Goal: Find specific page/section: Find specific page/section

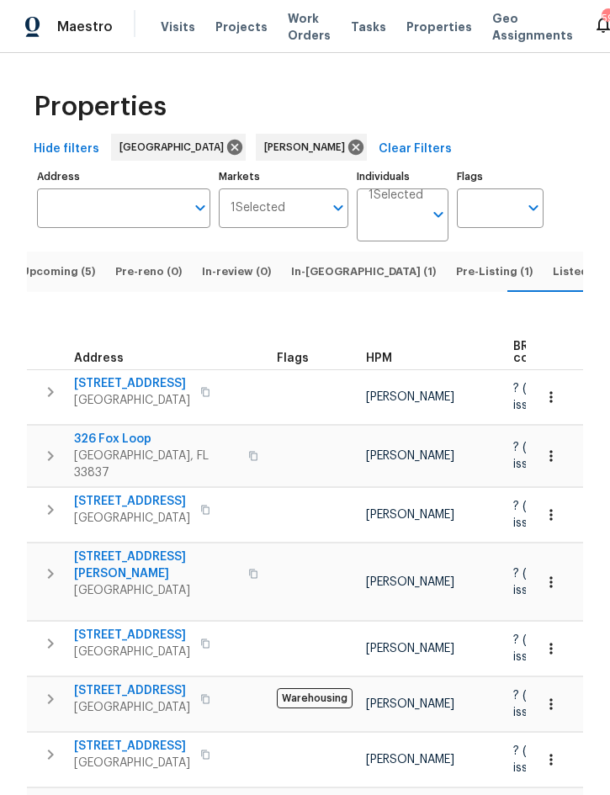
click at [456, 262] on span "Pre-Listing (1)" at bounding box center [494, 271] width 77 height 19
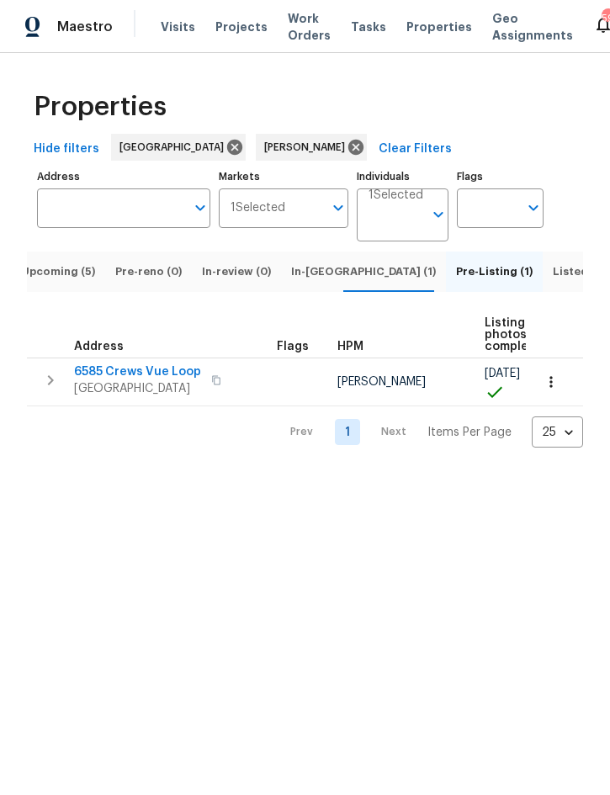
click at [318, 281] on span "In-[GEOGRAPHIC_DATA] (1)" at bounding box center [363, 271] width 145 height 19
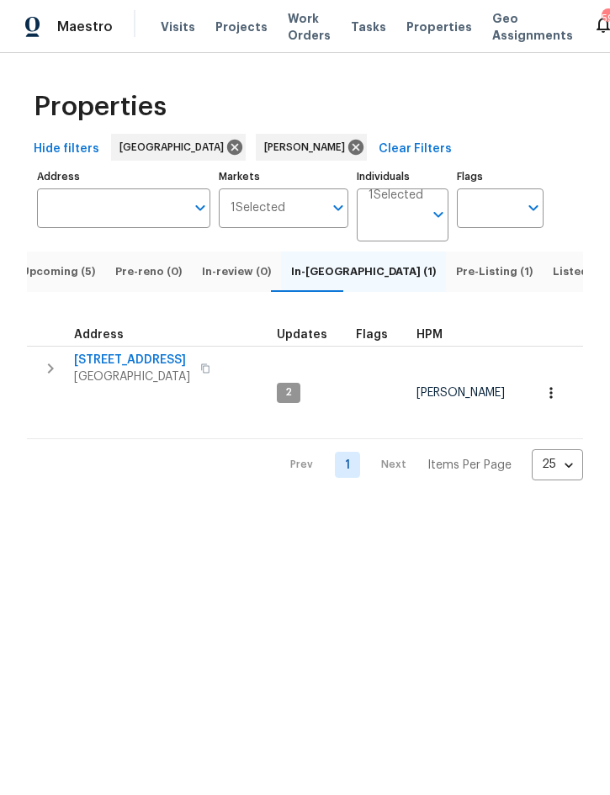
click at [56, 281] on span "Upcoming (5)" at bounding box center [58, 271] width 74 height 19
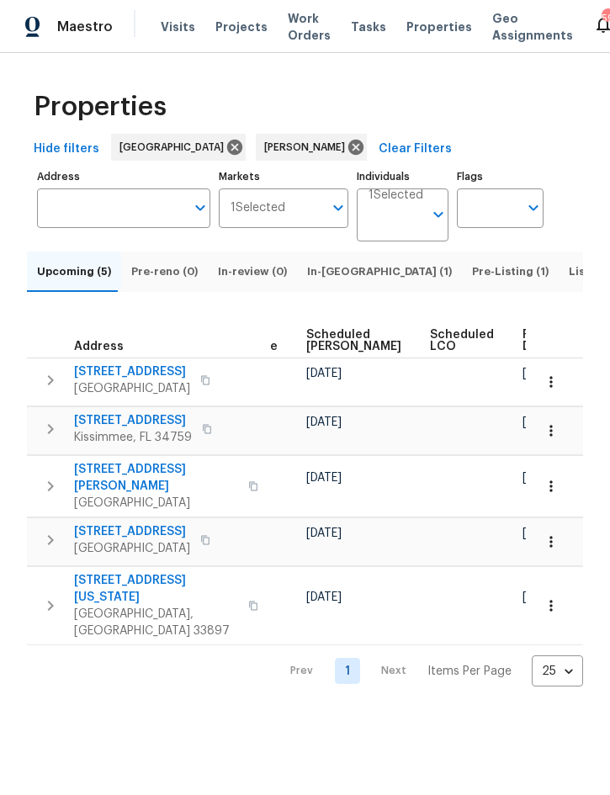
scroll to position [0, 513]
click at [516, 336] on th "Ready Date" at bounding box center [549, 335] width 66 height 46
click at [523, 352] on span "Ready Date" at bounding box center [541, 341] width 37 height 24
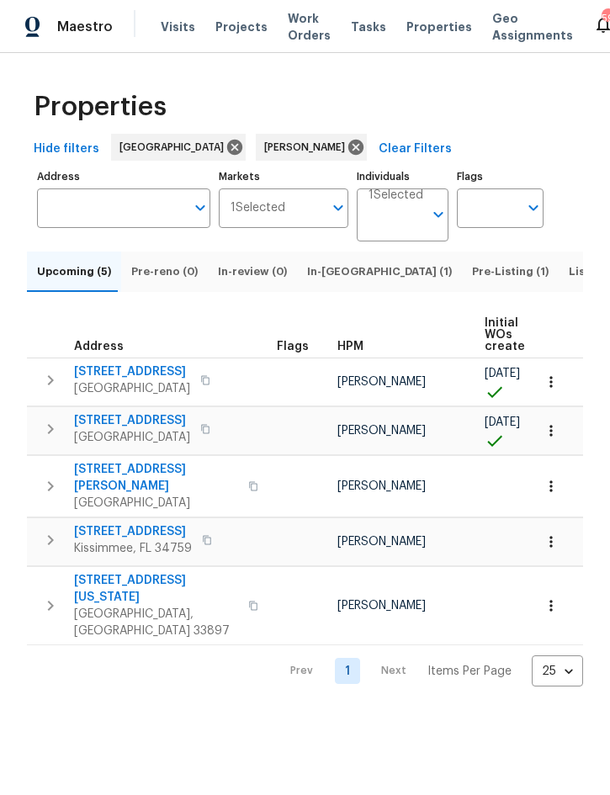
click at [553, 503] on button "button" at bounding box center [550, 486] width 37 height 37
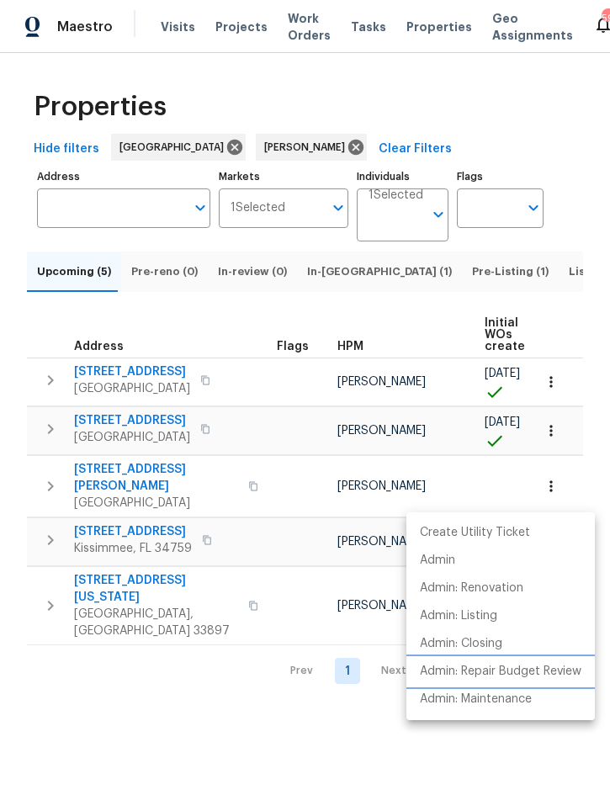
click at [547, 674] on p "Admin: Repair Budget Review" at bounding box center [500, 672] width 161 height 18
click at [107, 672] on div at bounding box center [305, 397] width 610 height 795
